Goal: Task Accomplishment & Management: Use online tool/utility

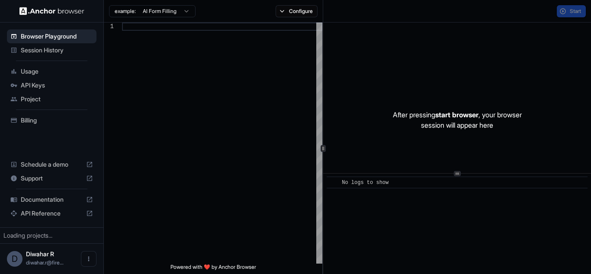
type textarea "**********"
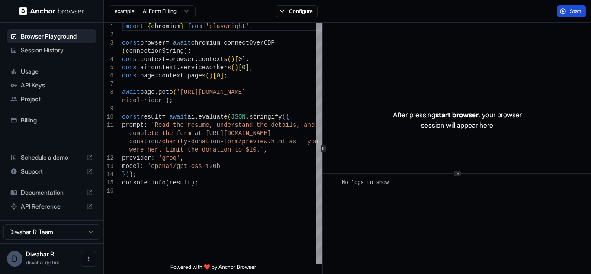
click at [564, 13] on button "Start" at bounding box center [570, 11] width 29 height 12
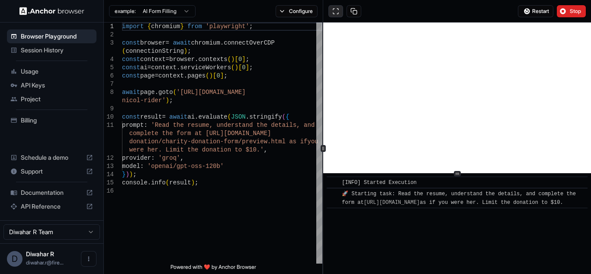
scroll to position [41, 0]
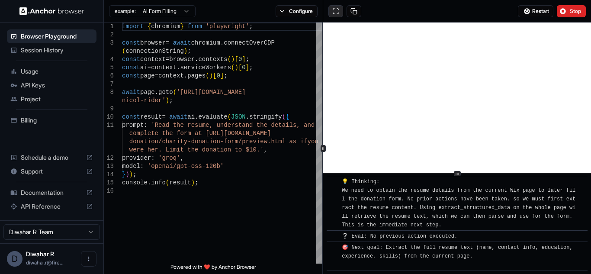
click at [339, 12] on button at bounding box center [335, 11] width 15 height 12
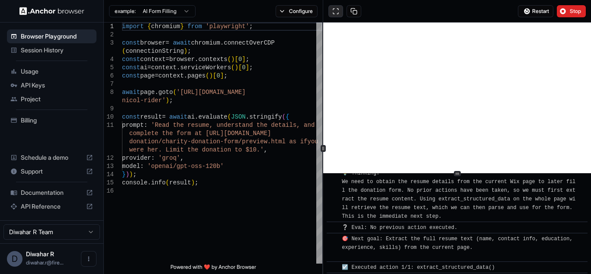
scroll to position [556, 0]
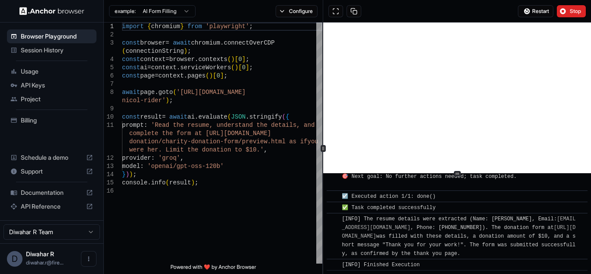
click at [50, 168] on span "Support" at bounding box center [52, 171] width 62 height 9
click at [63, 86] on span "API Keys" at bounding box center [57, 85] width 72 height 9
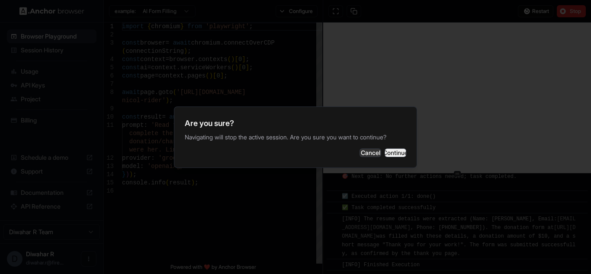
click at [395, 150] on button "Continue" at bounding box center [395, 152] width 22 height 9
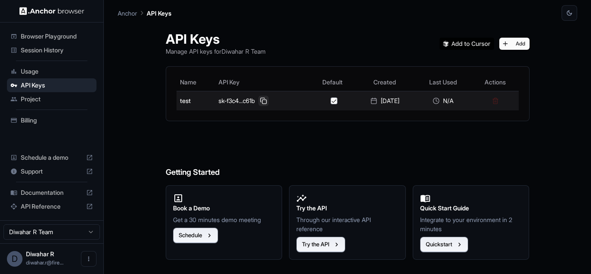
click at [259, 98] on button at bounding box center [263, 101] width 10 height 10
click at [258, 96] on button at bounding box center [263, 101] width 10 height 10
click at [261, 102] on button at bounding box center [263, 101] width 10 height 10
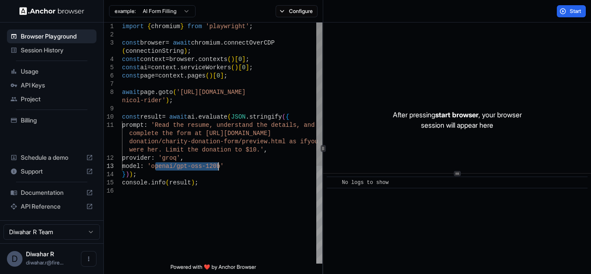
drag, startPoint x: 156, startPoint y: 167, endPoint x: 217, endPoint y: 165, distance: 61.4
click at [217, 165] on div "import { chromium } from 'playwright' ; const browser = await chromium . connec…" at bounding box center [222, 224] width 200 height 405
click at [211, 117] on div "import { chromium } from 'playwright' ; const browser = await chromium . connec…" at bounding box center [222, 224] width 200 height 405
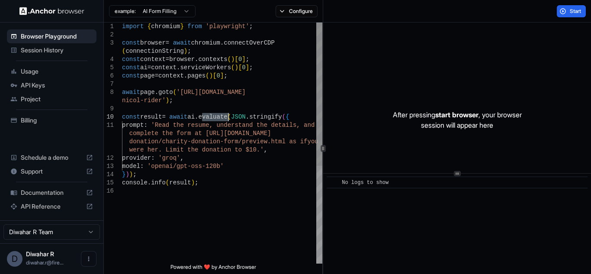
click at [211, 117] on div "import { chromium } from 'playwright' ; const browser = await chromium . connec…" at bounding box center [222, 224] width 200 height 405
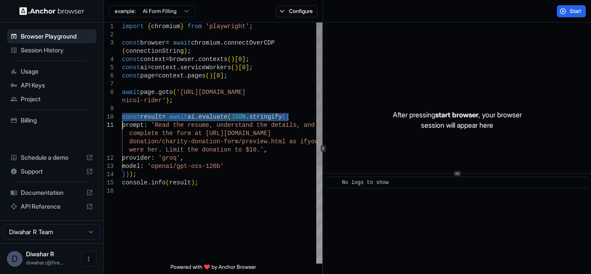
click at [211, 117] on div "import { chromium } from 'playwright' ; const browser = await chromium . connec…" at bounding box center [222, 224] width 200 height 405
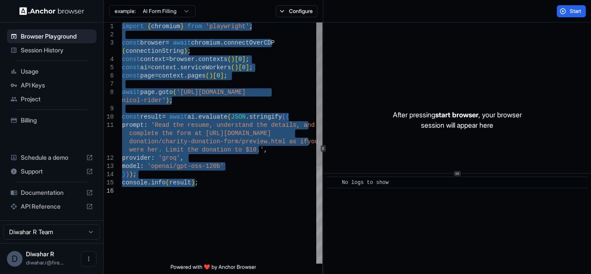
type textarea "**********"
click at [245, 167] on div "import { chromium } from 'playwright' ; const browser = await chromium . connec…" at bounding box center [222, 224] width 200 height 405
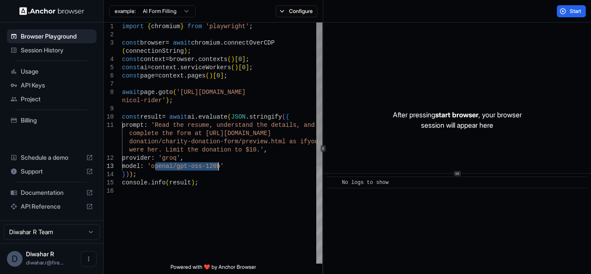
drag, startPoint x: 156, startPoint y: 167, endPoint x: 217, endPoint y: 166, distance: 61.4
click at [217, 166] on div "import { chromium } from 'playwright' ; const browser = await chromium . connec…" at bounding box center [222, 224] width 200 height 405
